Goal: Information Seeking & Learning: Learn about a topic

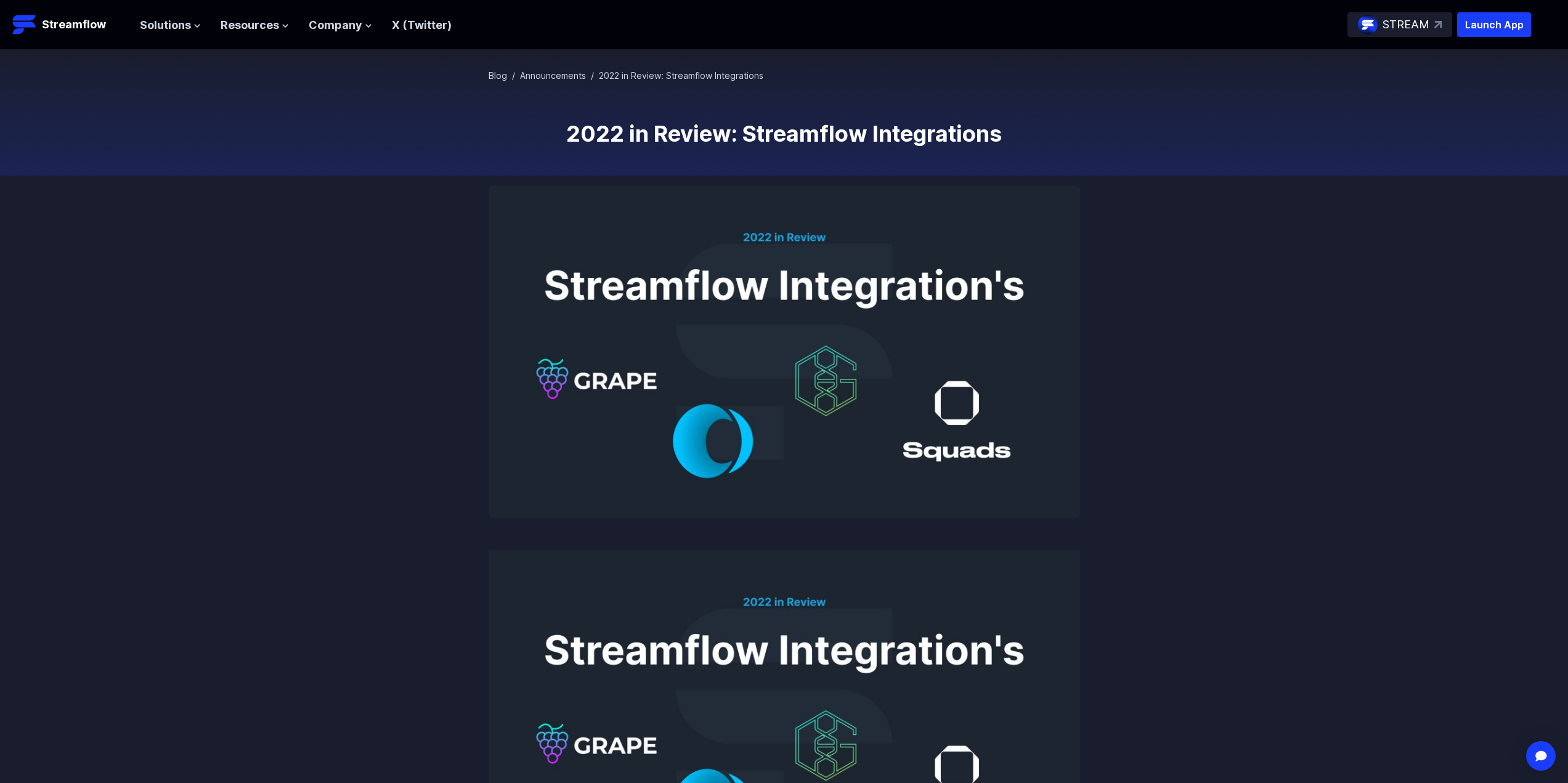
scroll to position [392, 0]
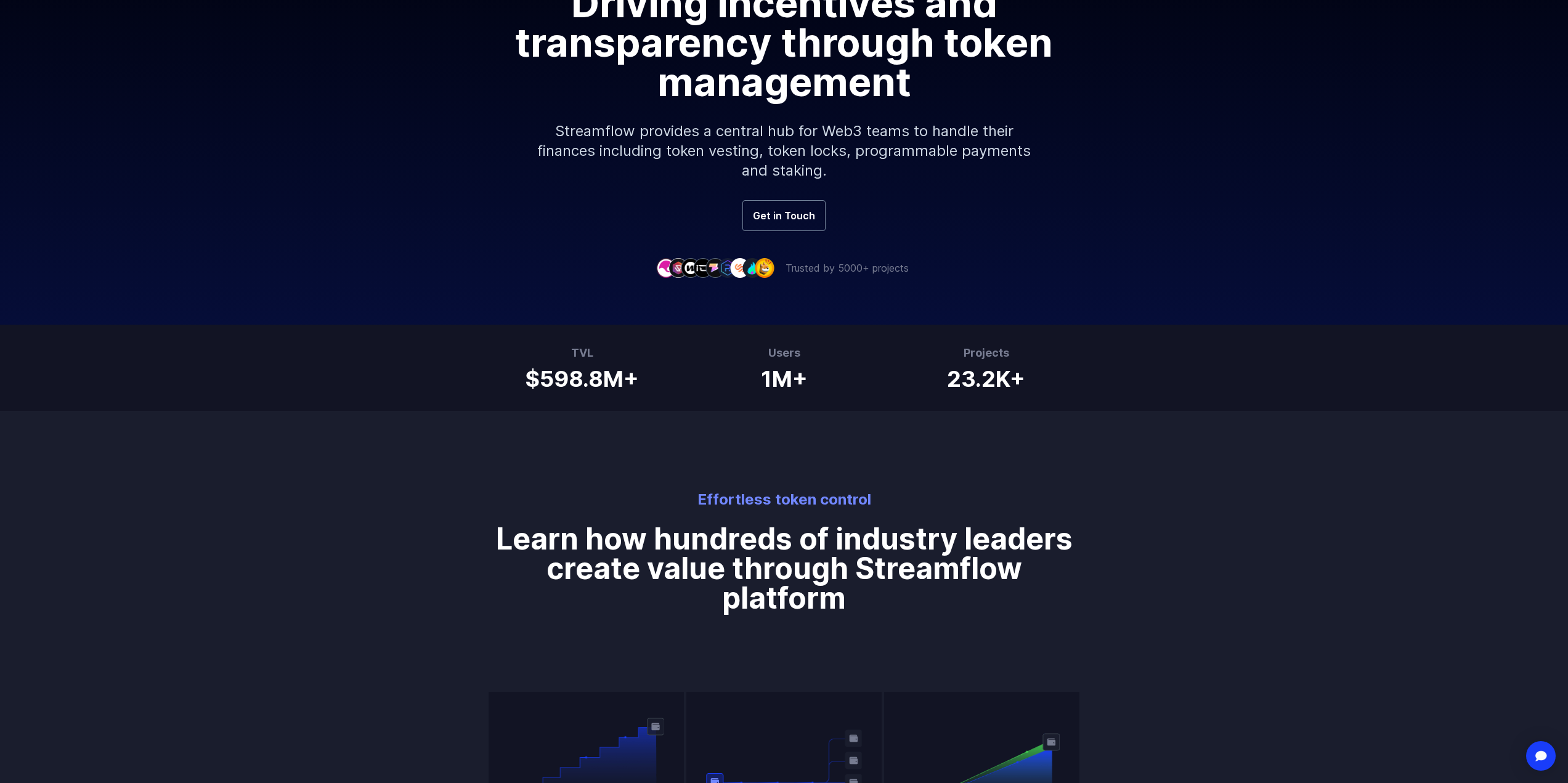
scroll to position [247, 0]
